Goal: Task Accomplishment & Management: Complete application form

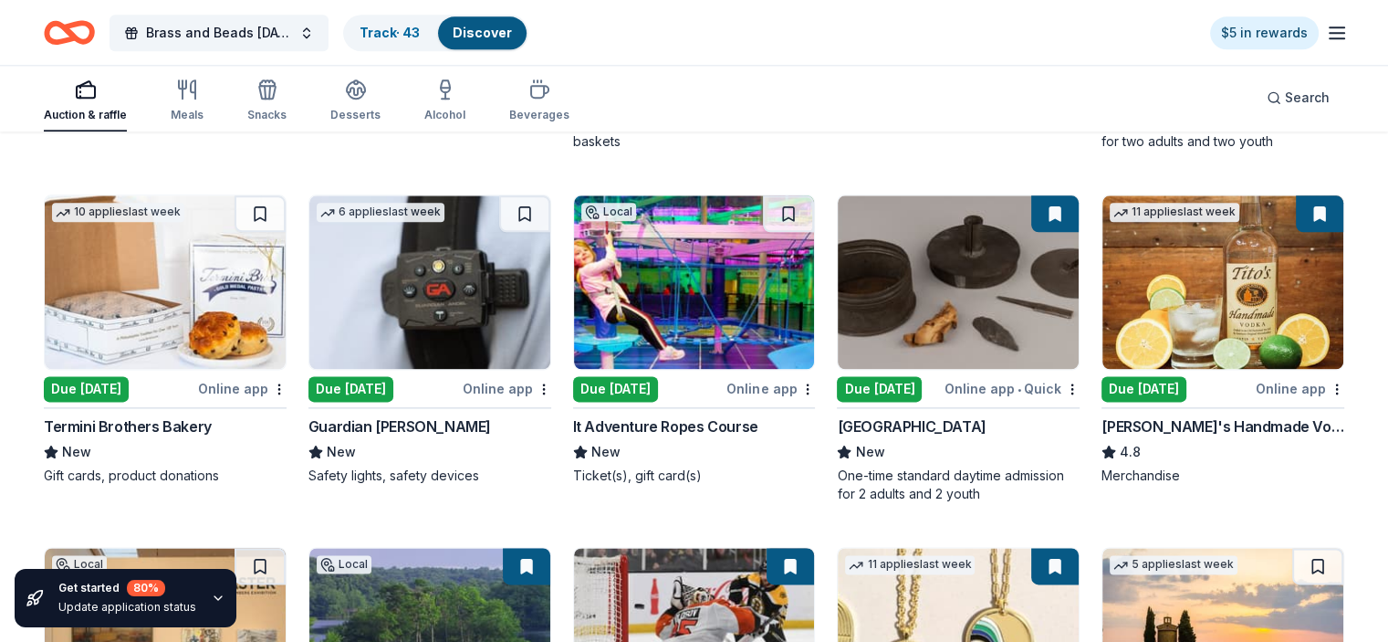
scroll to position [2281, 0]
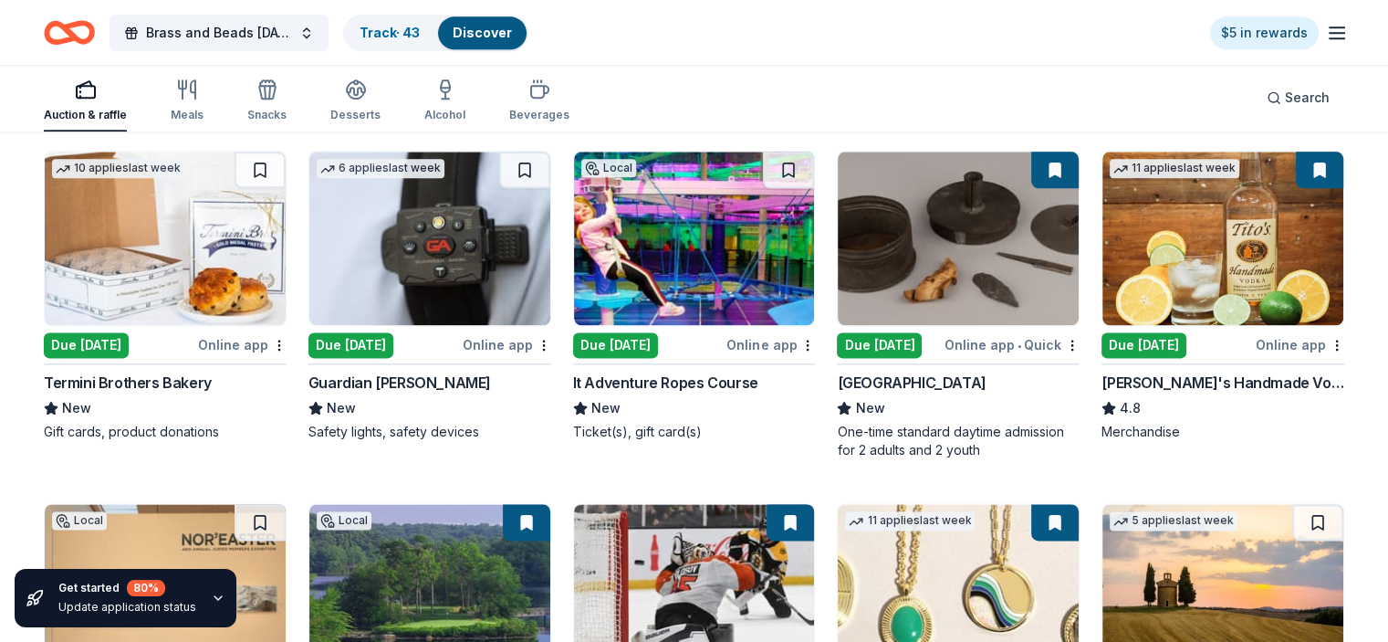
click at [694, 265] on img at bounding box center [694, 238] width 241 height 173
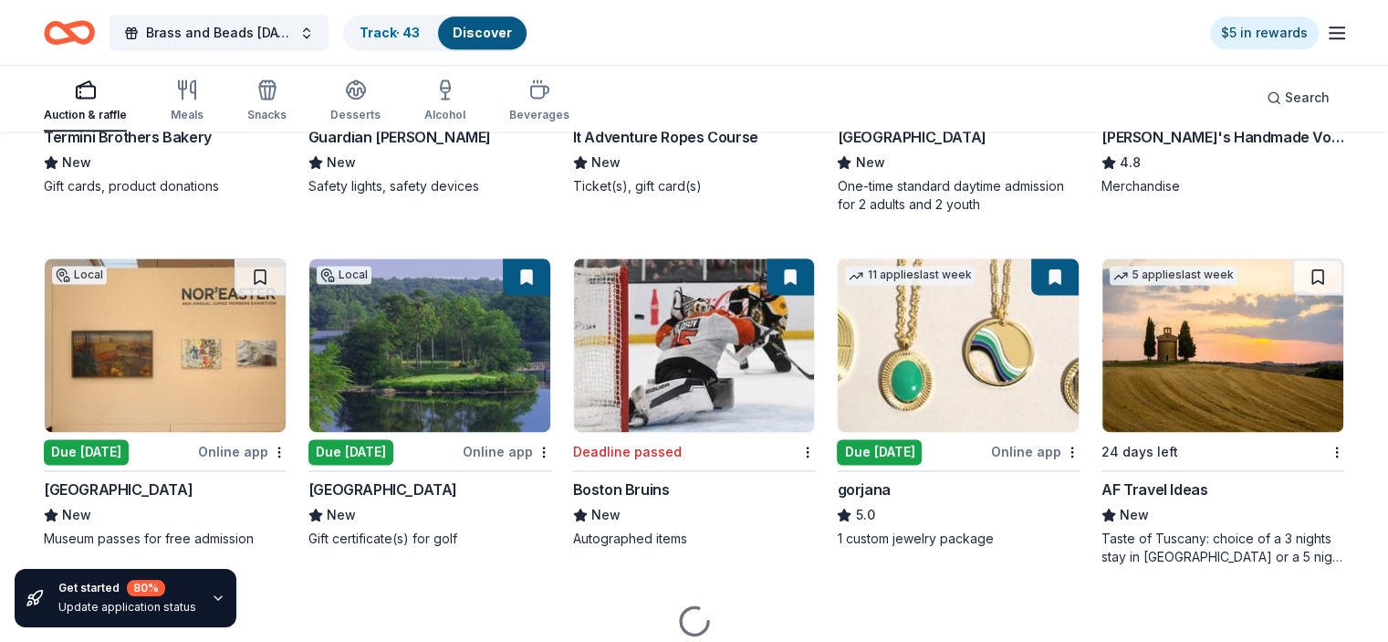
scroll to position [2555, 0]
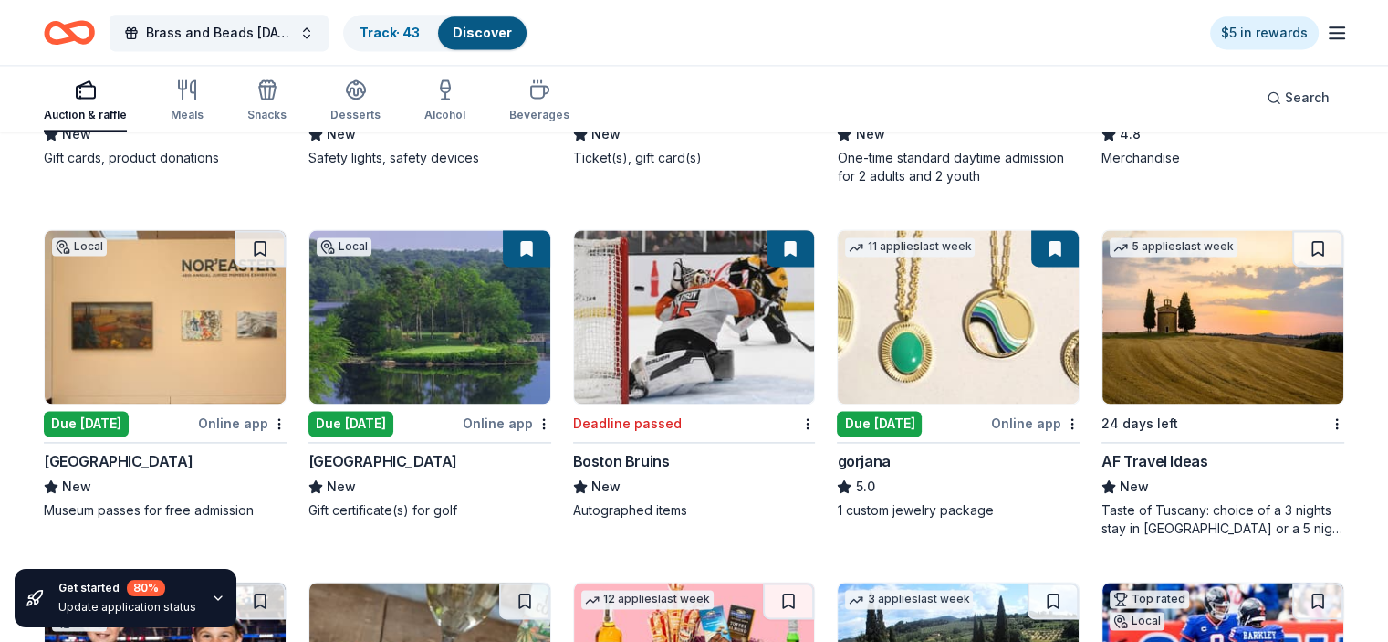
click at [977, 303] on img at bounding box center [958, 316] width 241 height 173
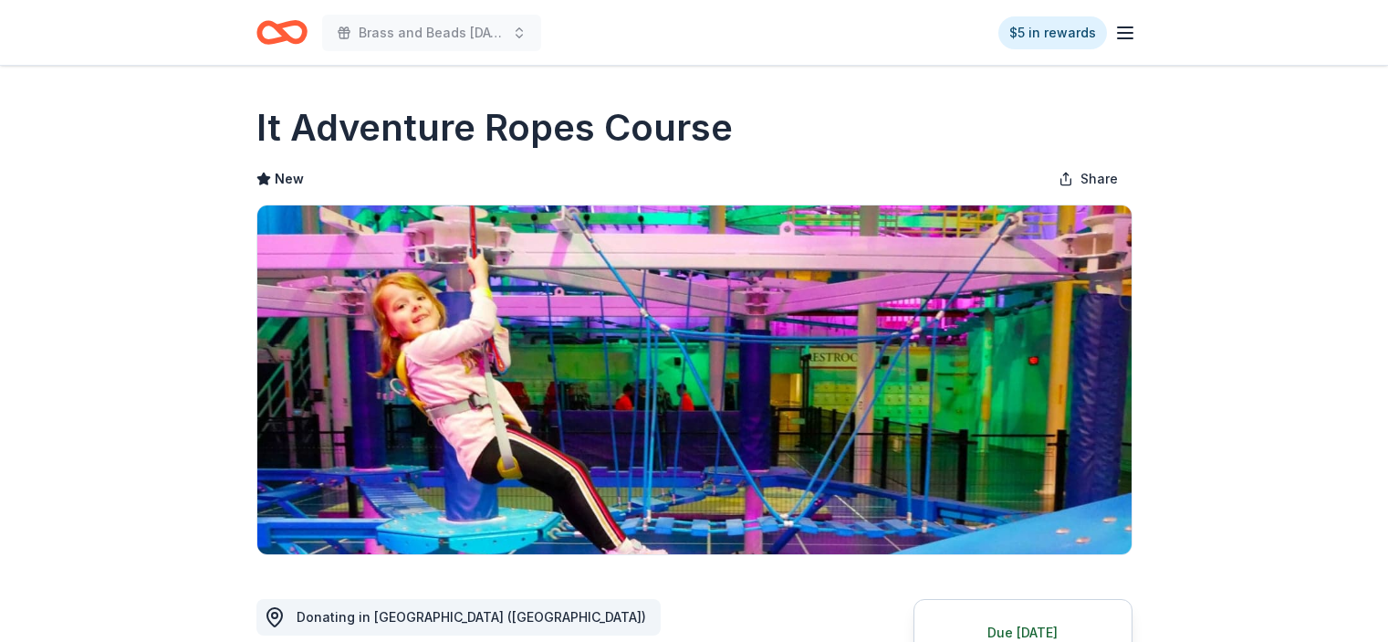
scroll to position [274, 0]
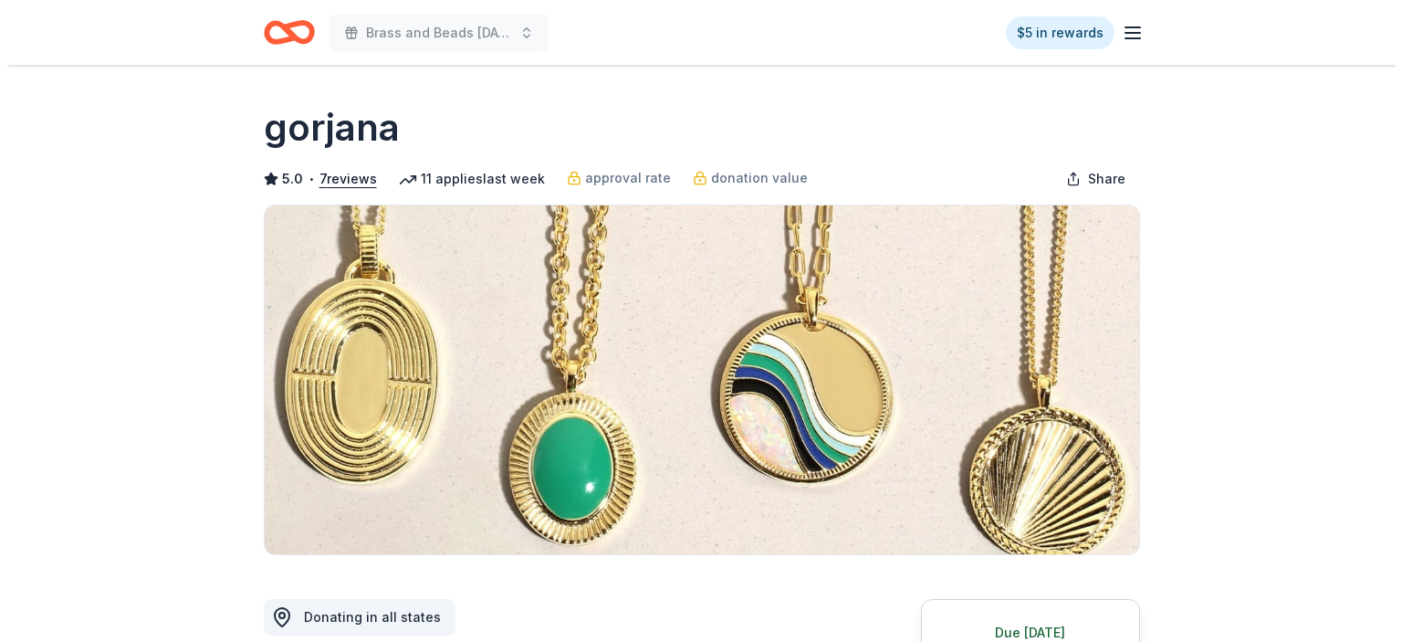
scroll to position [456, 0]
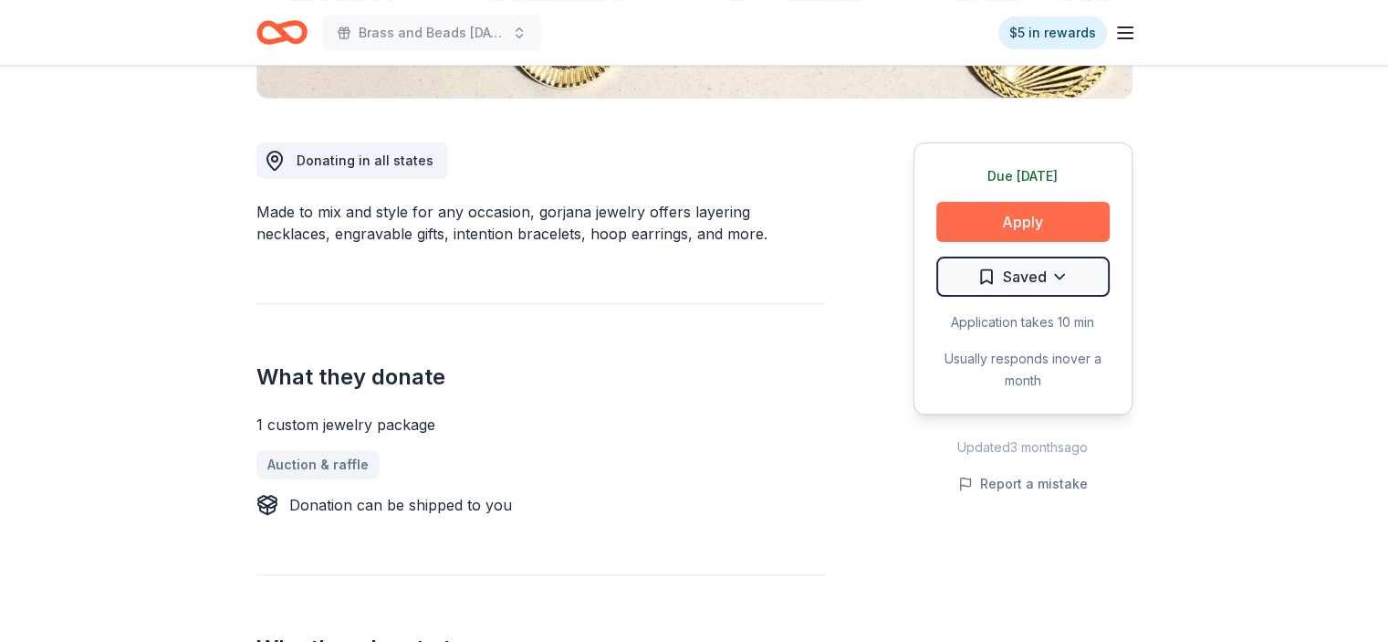
click at [1015, 221] on button "Apply" at bounding box center [1022, 222] width 173 height 40
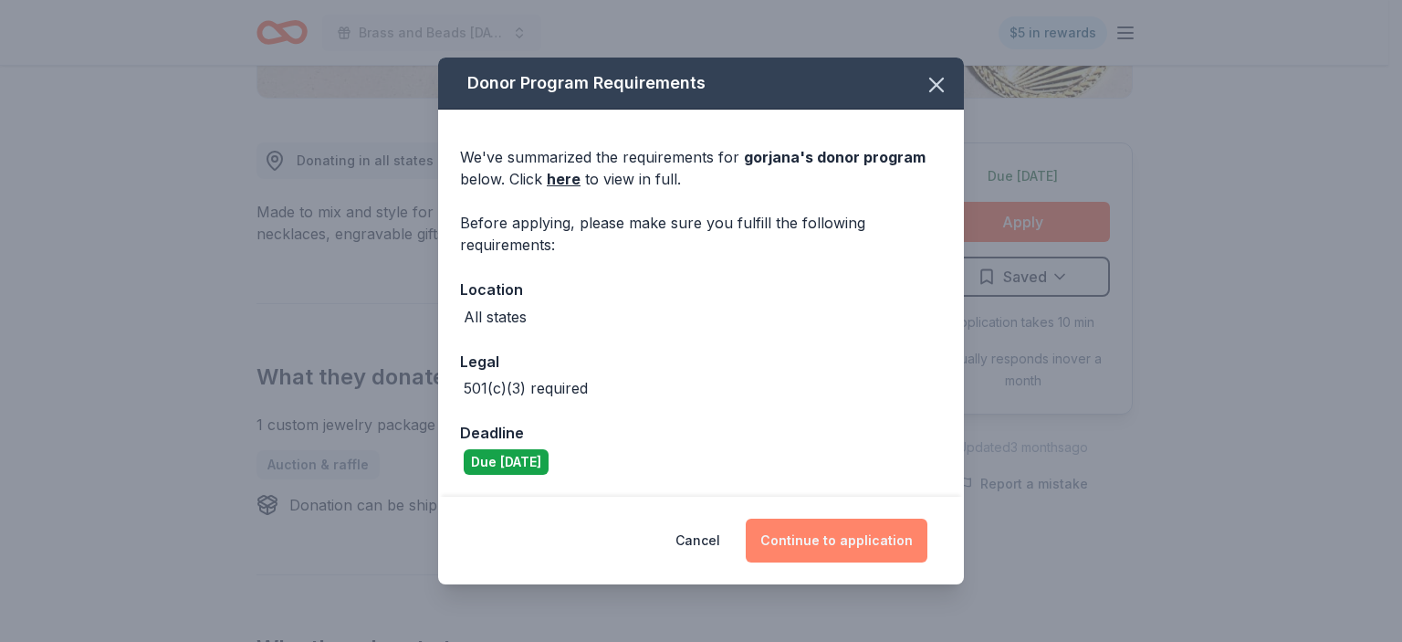
click at [831, 534] on button "Continue to application" at bounding box center [837, 540] width 182 height 44
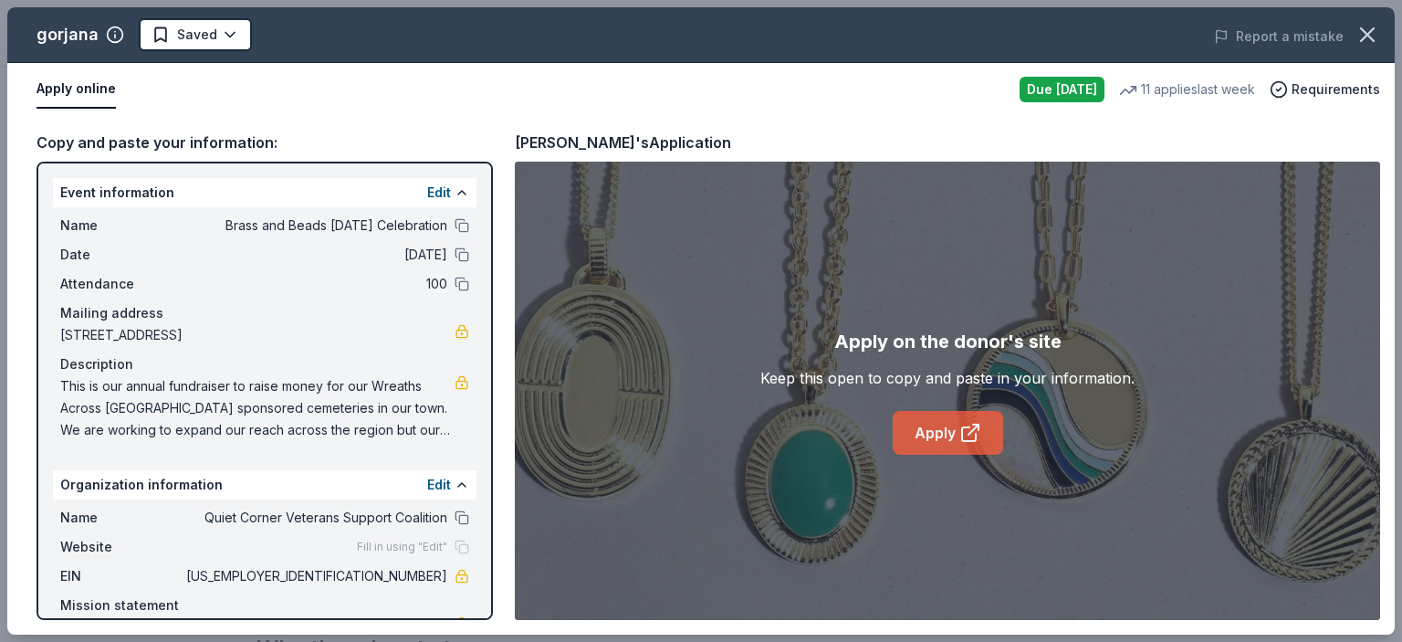
click at [955, 432] on link "Apply" at bounding box center [948, 433] width 110 height 44
